Goal: Find specific page/section: Find specific page/section

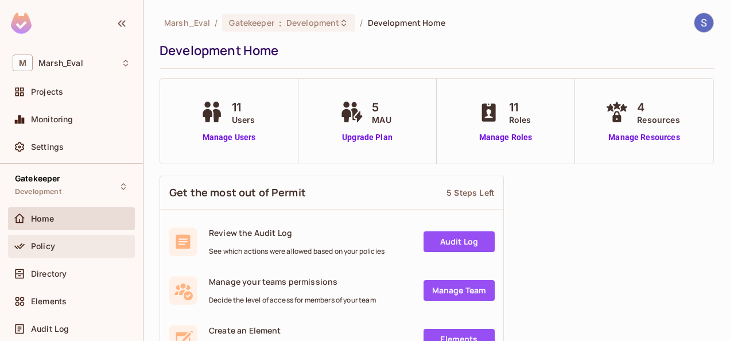
click at [94, 251] on div "Policy" at bounding box center [72, 246] width 118 height 14
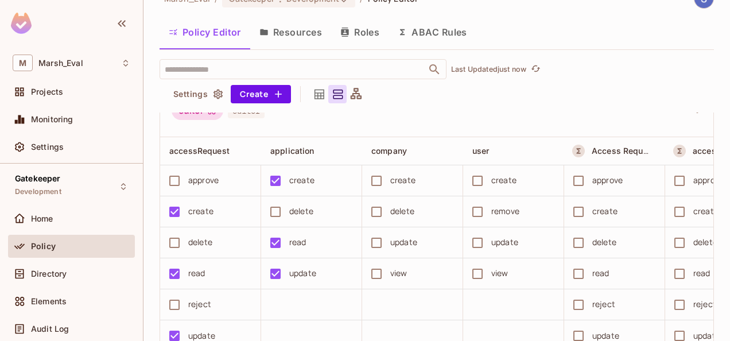
scroll to position [87, 0]
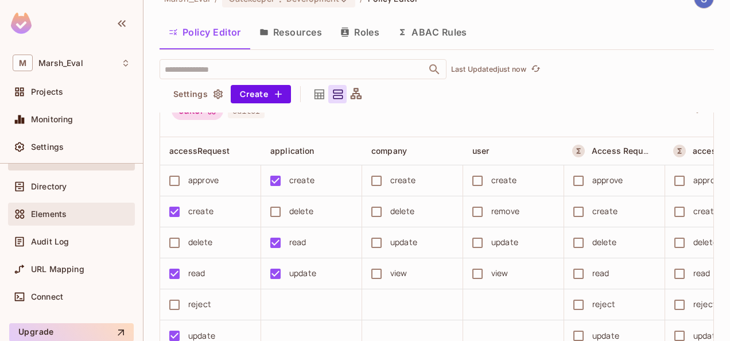
click at [51, 213] on span "Elements" at bounding box center [49, 213] width 36 height 9
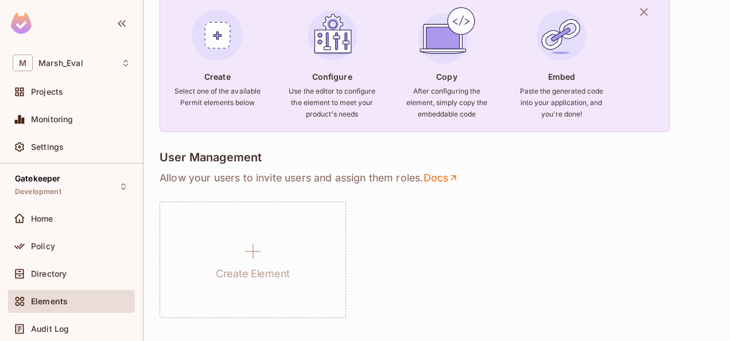
scroll to position [106, 0]
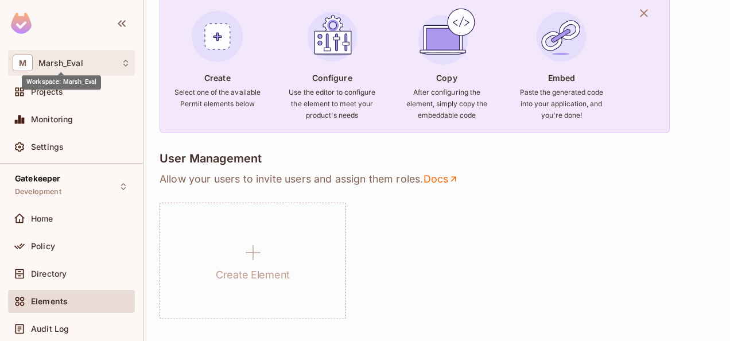
click at [76, 67] on span "Marsh_Eval" at bounding box center [60, 63] width 45 height 9
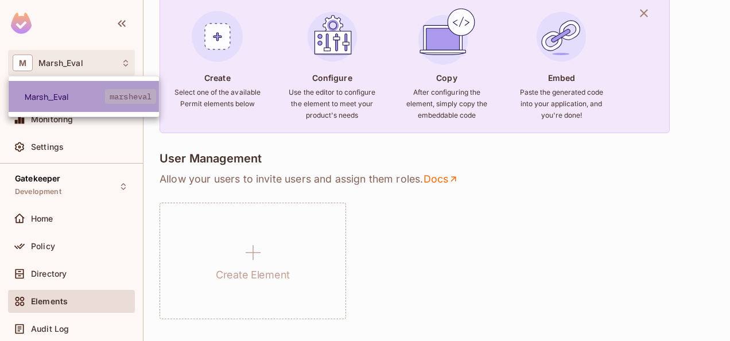
click at [101, 95] on span "Marsh_Eval" at bounding box center [65, 96] width 80 height 11
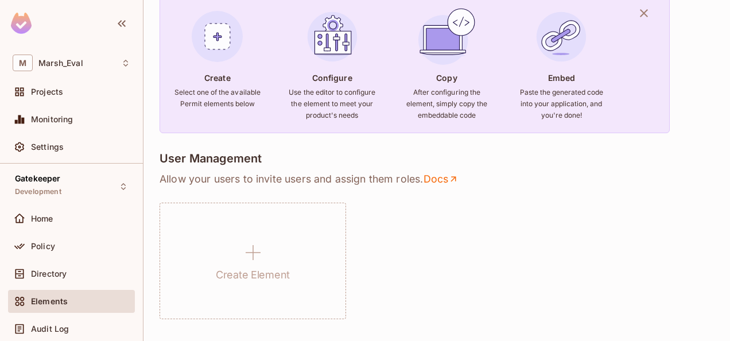
click at [99, 105] on div "Projects" at bounding box center [71, 94] width 127 height 28
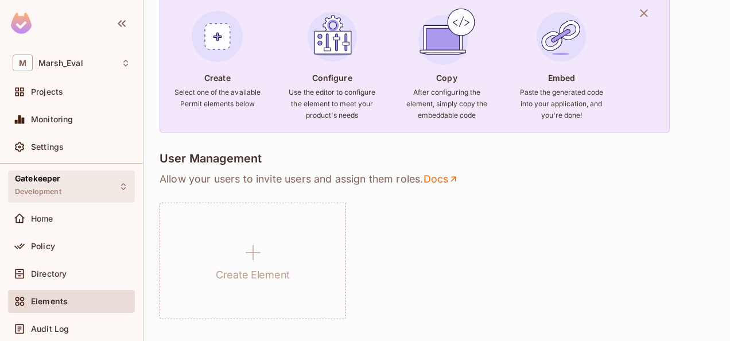
click at [79, 191] on div "Gatekeeper Development" at bounding box center [71, 186] width 127 height 32
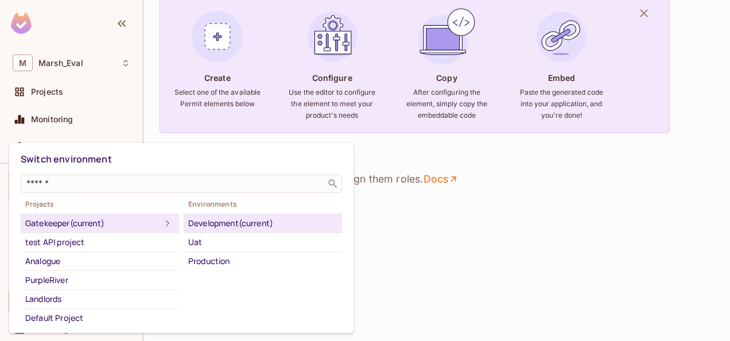
click at [161, 222] on icon at bounding box center [168, 223] width 14 height 14
click at [114, 245] on div "test API project" at bounding box center [99, 242] width 149 height 14
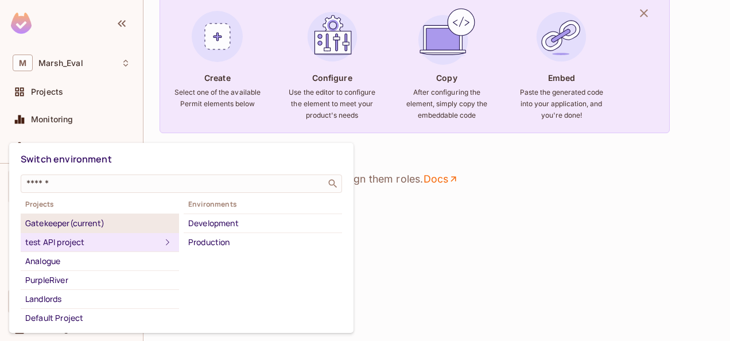
click at [126, 230] on li "Gatekeeper (current)" at bounding box center [100, 223] width 158 height 19
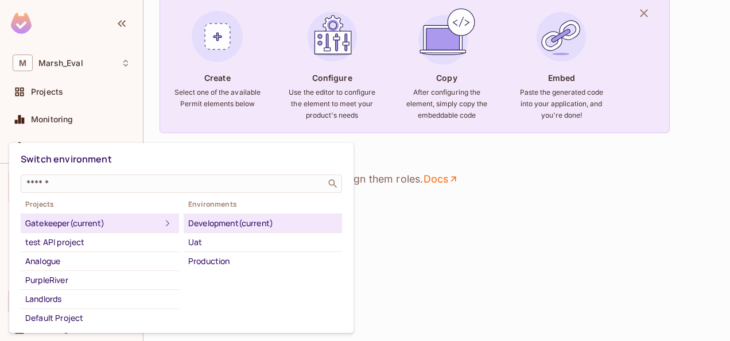
click at [218, 224] on div "Development (current)" at bounding box center [262, 223] width 149 height 14
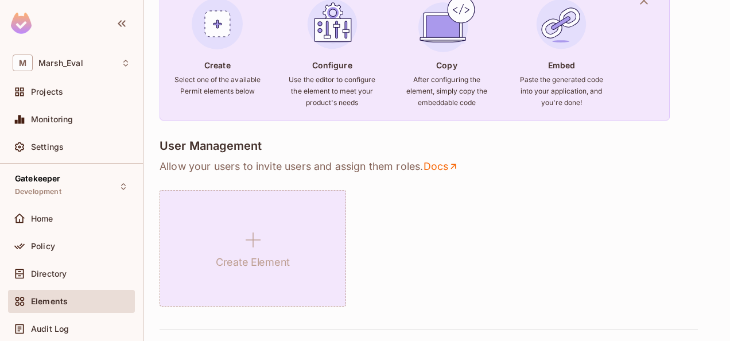
scroll to position [125, 0]
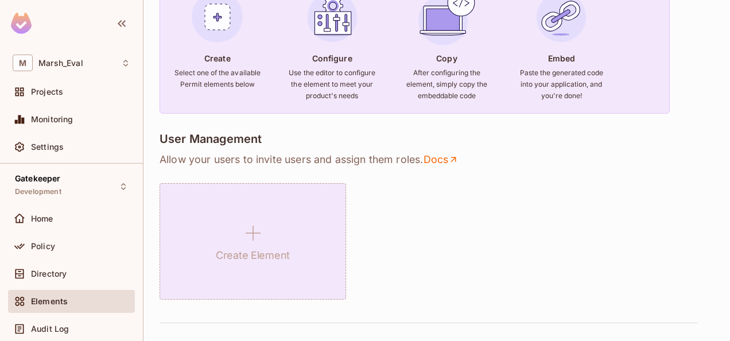
click at [300, 218] on div "Create Element" at bounding box center [253, 241] width 187 height 117
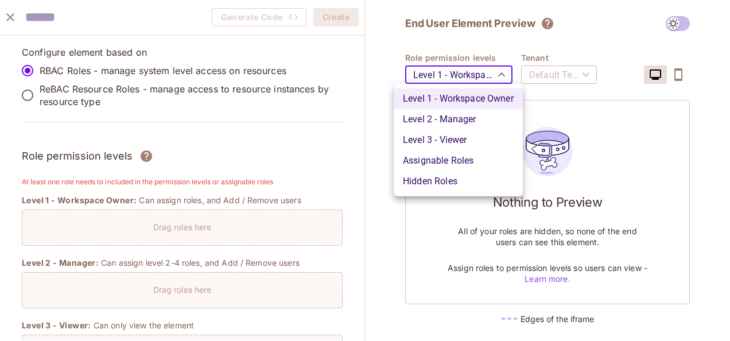
click at [467, 70] on body "M Marsh_Eval Projects Monitoring Settings Gatekeeper Development Home Policy Di…" at bounding box center [365, 170] width 730 height 341
click at [467, 70] on div at bounding box center [365, 170] width 730 height 341
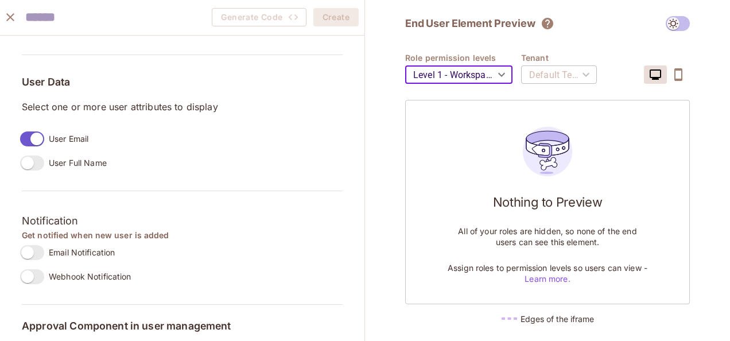
scroll to position [988, 0]
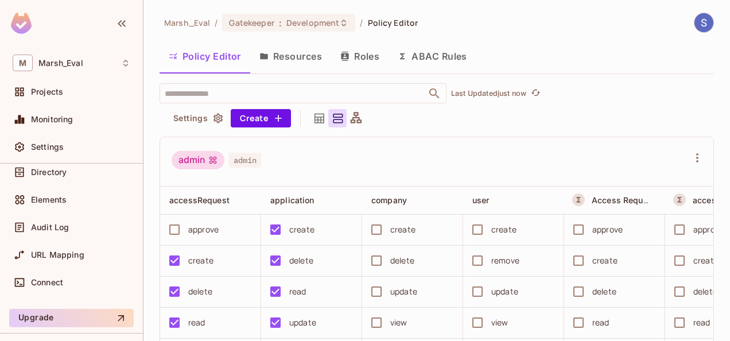
click at [355, 117] on icon at bounding box center [356, 117] width 11 height 11
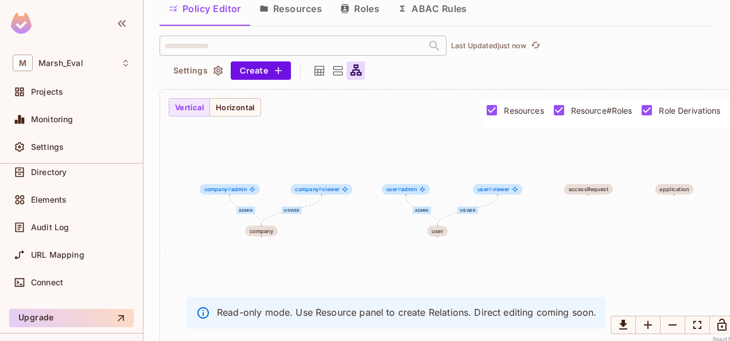
scroll to position [60, 0]
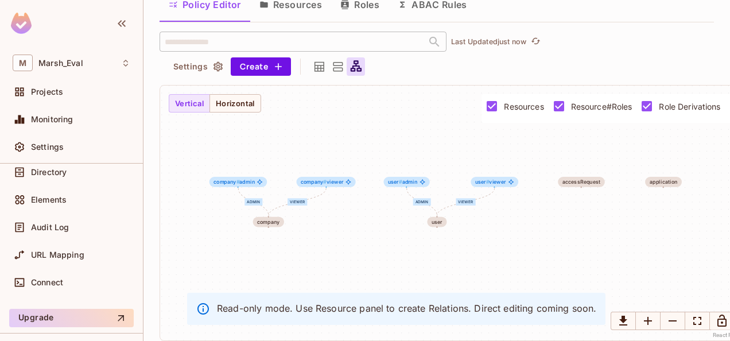
drag, startPoint x: 486, startPoint y: 80, endPoint x: 488, endPoint y: 69, distance: 11.3
click at [488, 69] on div "​ Last Updated just now Settings Create admin viewer admin viewer company compa…" at bounding box center [437, 186] width 554 height 309
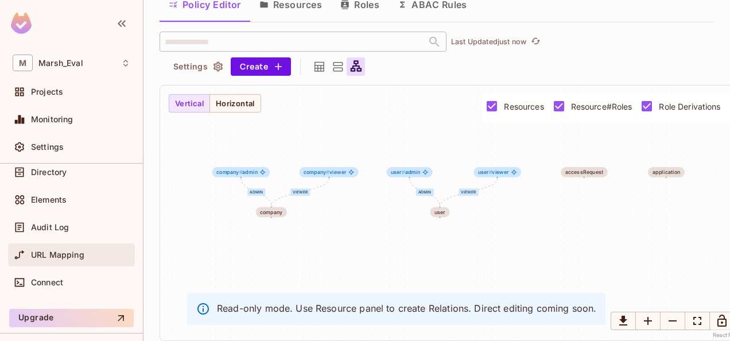
click at [49, 251] on span "URL Mapping" at bounding box center [57, 254] width 53 height 9
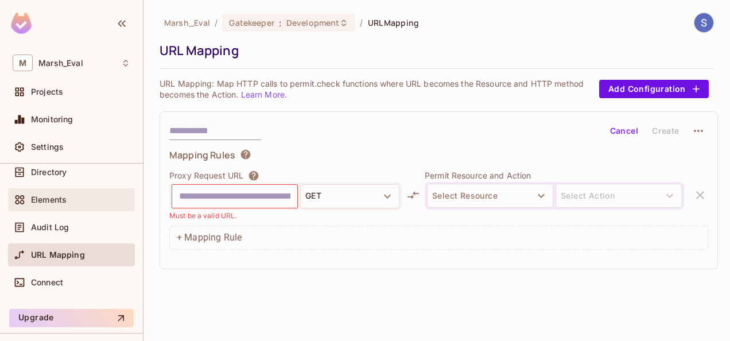
click at [79, 199] on div "Elements" at bounding box center [80, 199] width 99 height 9
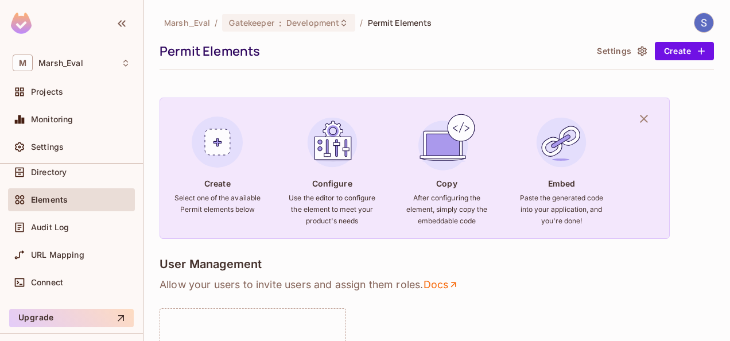
click at [216, 137] on img at bounding box center [218, 142] width 62 height 62
